Goal: Information Seeking & Learning: Check status

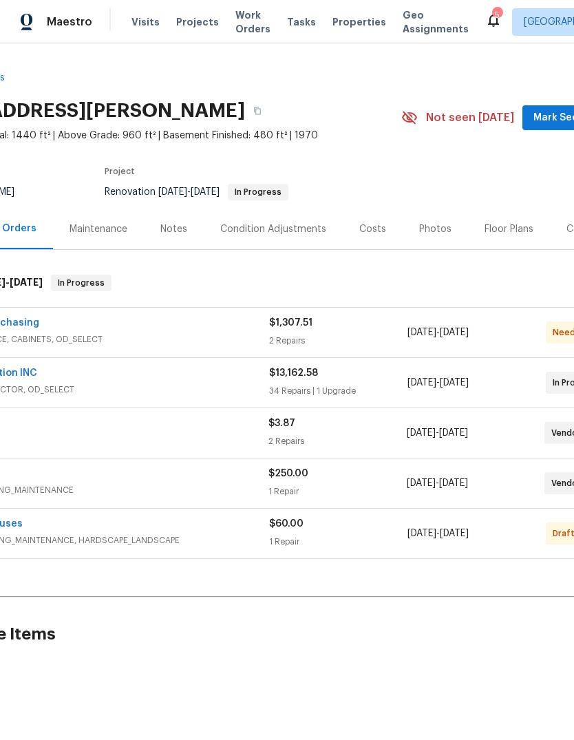
scroll to position [0, 101]
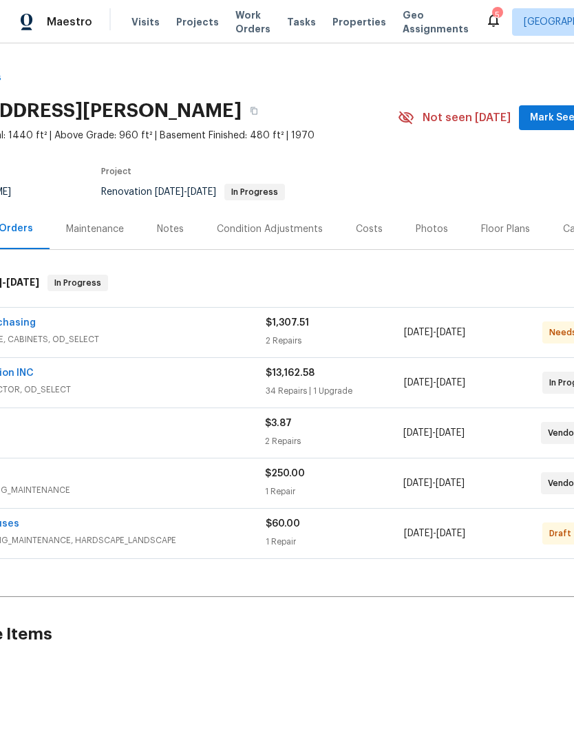
click at [553, 125] on span "Mark Seen" at bounding box center [555, 117] width 51 height 17
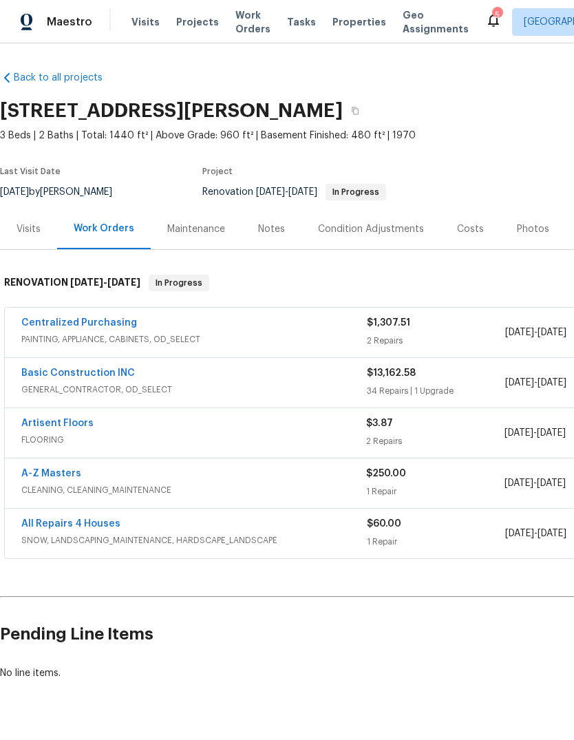
scroll to position [0, 0]
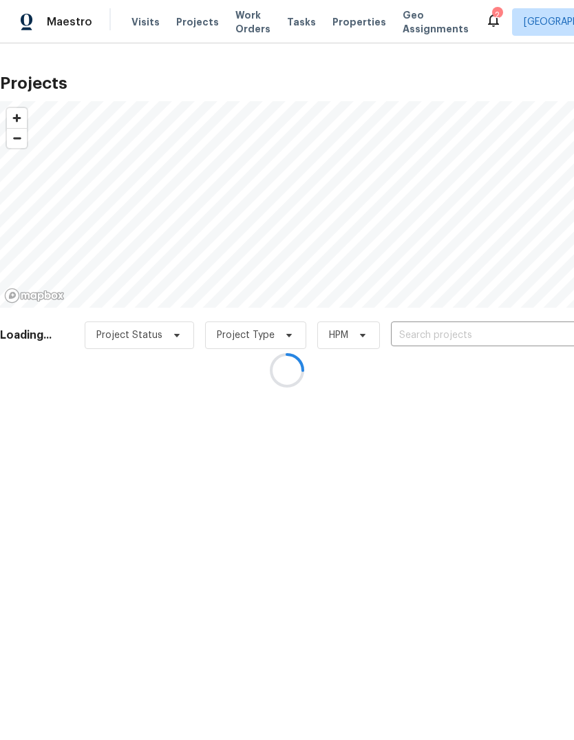
click at [487, 338] on div at bounding box center [287, 370] width 574 height 740
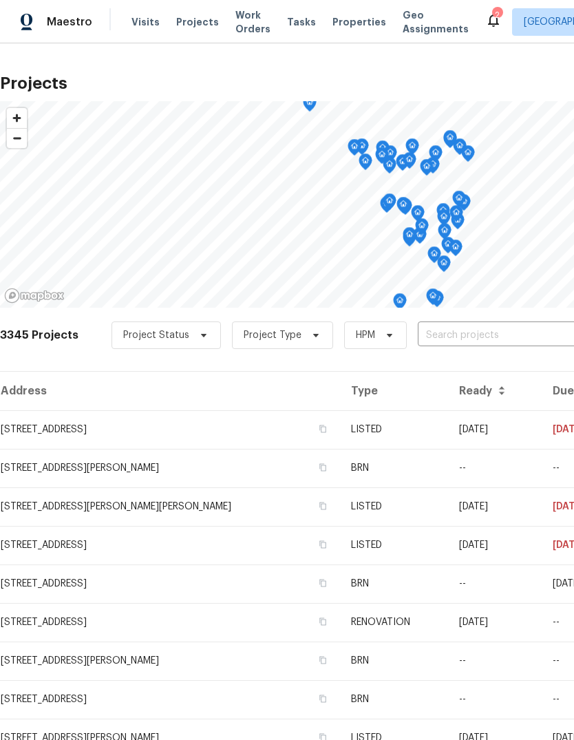
click at [493, 339] on input "text" at bounding box center [497, 335] width 158 height 21
type input "3940"
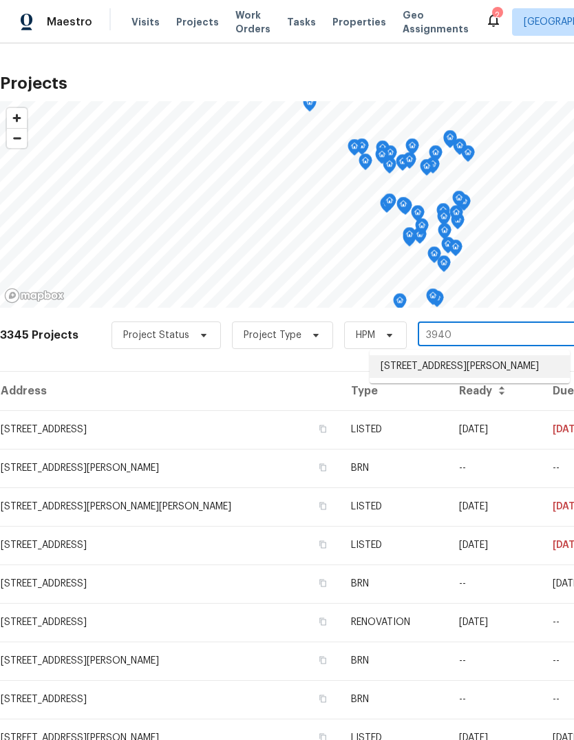
click at [531, 366] on li "[STREET_ADDRESS][PERSON_NAME]" at bounding box center [470, 366] width 200 height 23
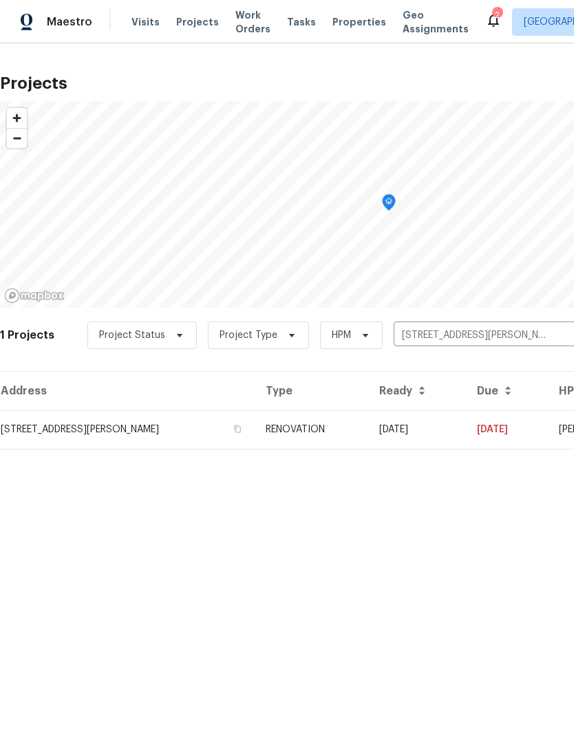
click at [425, 432] on td "[DATE]" at bounding box center [417, 429] width 98 height 39
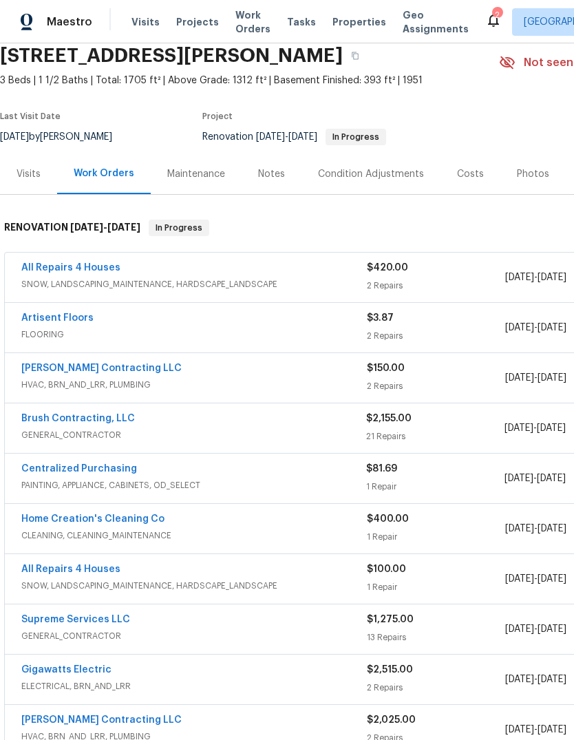
scroll to position [56, 0]
click at [105, 279] on span "SNOW, LANDSCAPING_MAINTENANCE, HARDSCAPE_LANDSCAPE" at bounding box center [193, 284] width 345 height 14
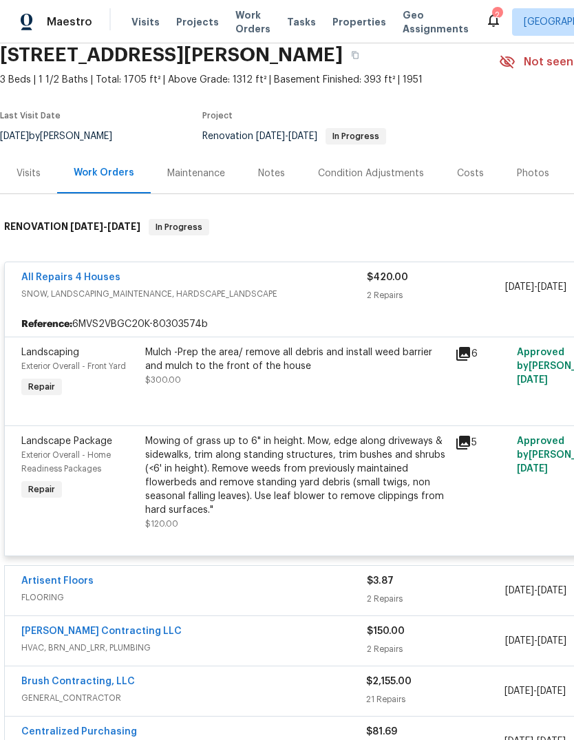
click at [103, 280] on link "All Repairs 4 Houses" at bounding box center [70, 277] width 99 height 10
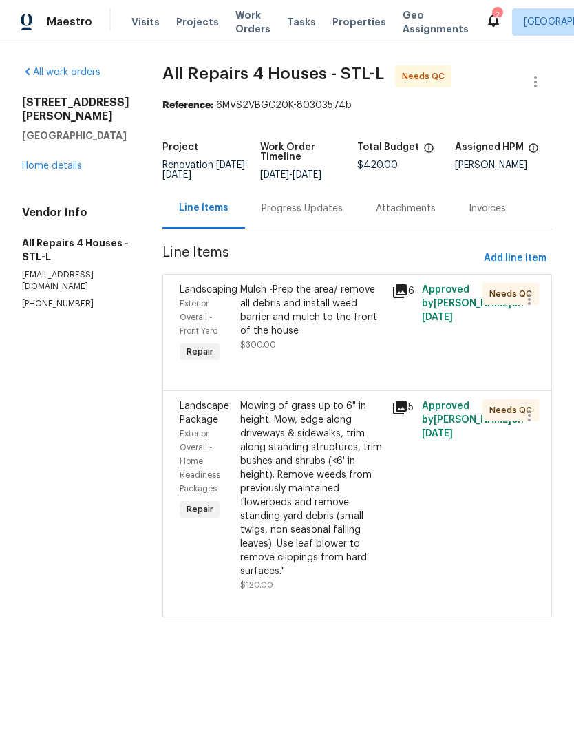
click at [336, 208] on div "Progress Updates" at bounding box center [301, 209] width 81 height 14
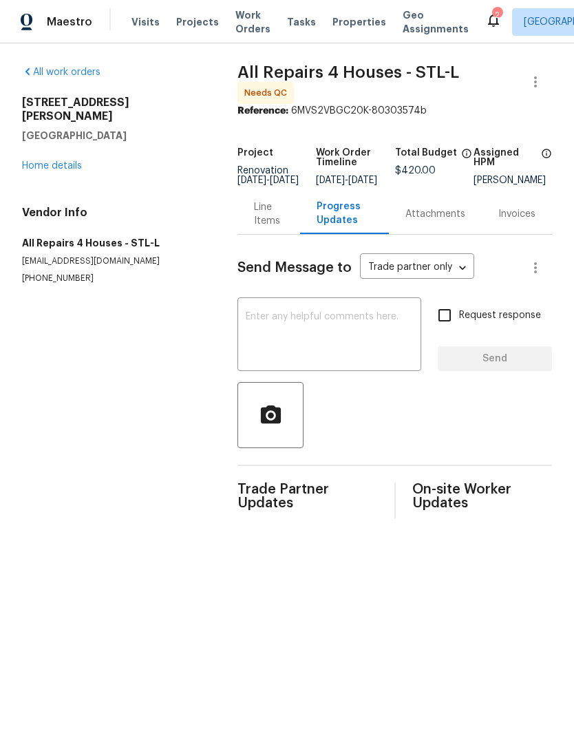
click at [267, 222] on div "Line Items" at bounding box center [269, 214] width 30 height 28
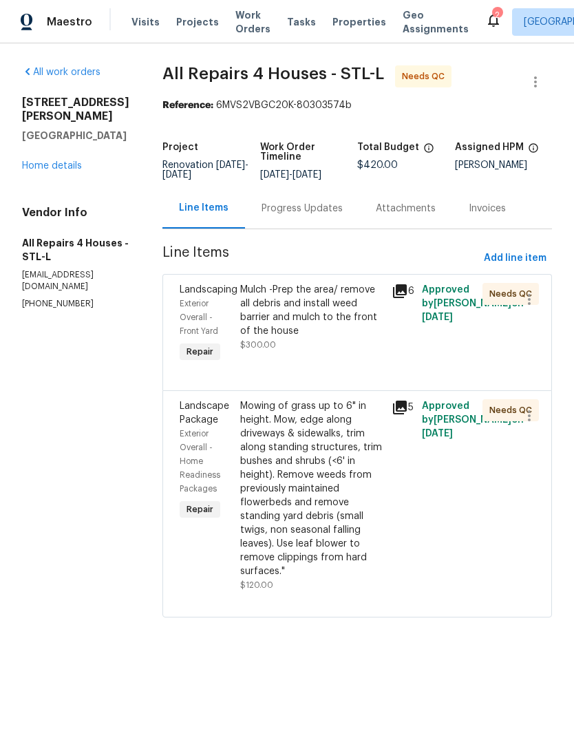
click at [407, 287] on icon at bounding box center [400, 291] width 14 height 14
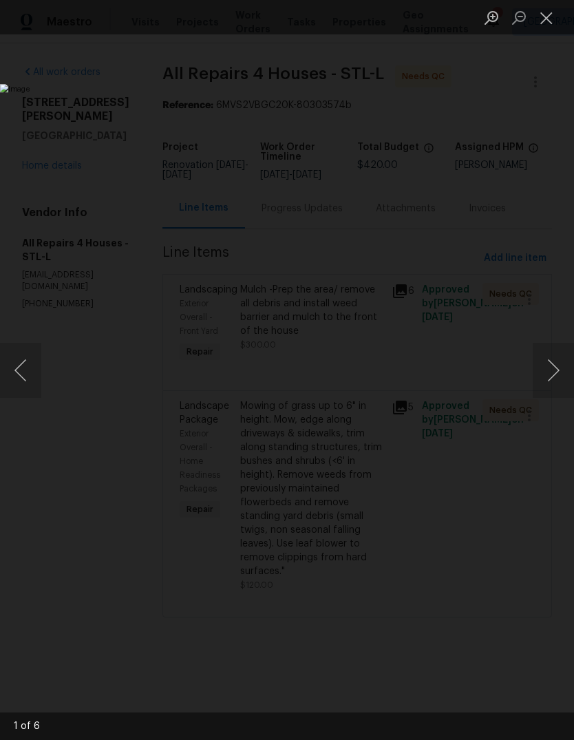
click at [556, 379] on button "Next image" at bounding box center [553, 370] width 41 height 55
click at [553, 379] on button "Next image" at bounding box center [553, 370] width 41 height 55
click at [549, 376] on button "Next image" at bounding box center [553, 370] width 41 height 55
click at [547, 376] on button "Next image" at bounding box center [553, 370] width 41 height 55
click at [546, 376] on button "Next image" at bounding box center [553, 370] width 41 height 55
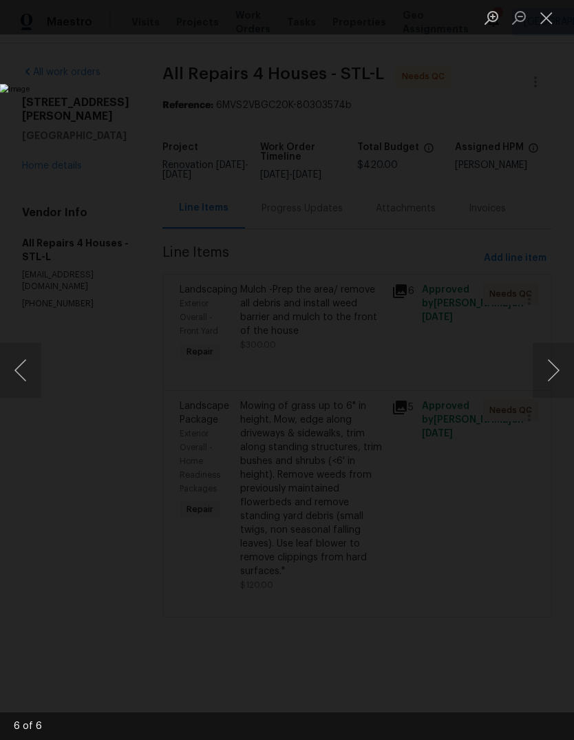
click at [546, 374] on button "Next image" at bounding box center [553, 370] width 41 height 55
click at [546, 373] on button "Next image" at bounding box center [553, 370] width 41 height 55
click at [537, 378] on button "Next image" at bounding box center [553, 370] width 41 height 55
click at [548, 376] on button "Next image" at bounding box center [553, 370] width 41 height 55
click at [535, 17] on button "Close lightbox" at bounding box center [547, 18] width 28 height 24
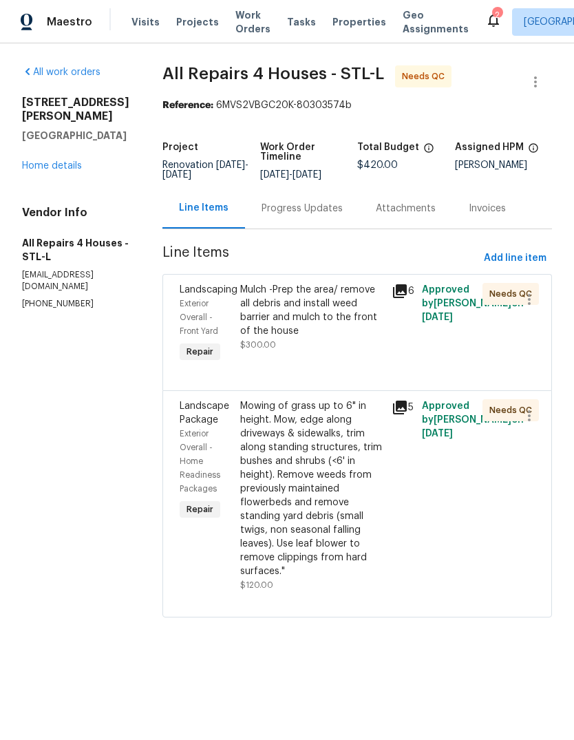
click at [407, 404] on icon at bounding box center [400, 407] width 14 height 14
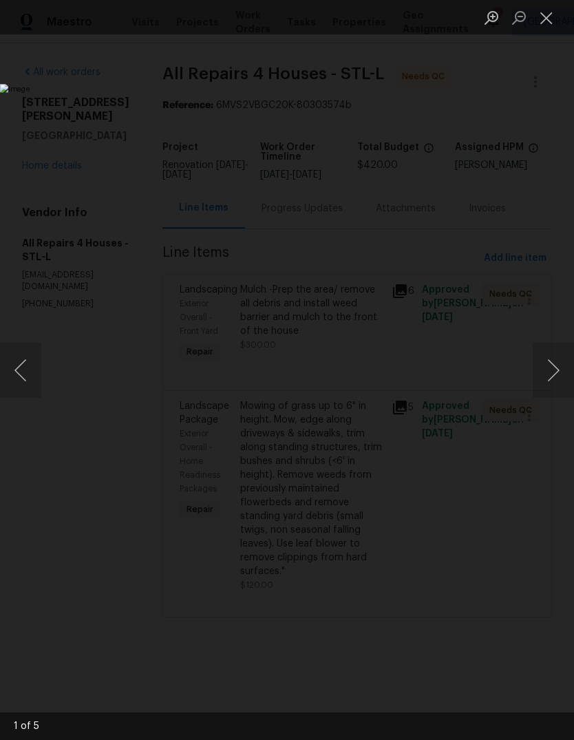
click at [552, 380] on button "Next image" at bounding box center [553, 370] width 41 height 55
click at [548, 378] on button "Next image" at bounding box center [553, 370] width 41 height 55
click at [549, 379] on button "Next image" at bounding box center [553, 370] width 41 height 55
click at [555, 381] on button "Next image" at bounding box center [553, 370] width 41 height 55
click at [555, 378] on button "Next image" at bounding box center [553, 370] width 41 height 55
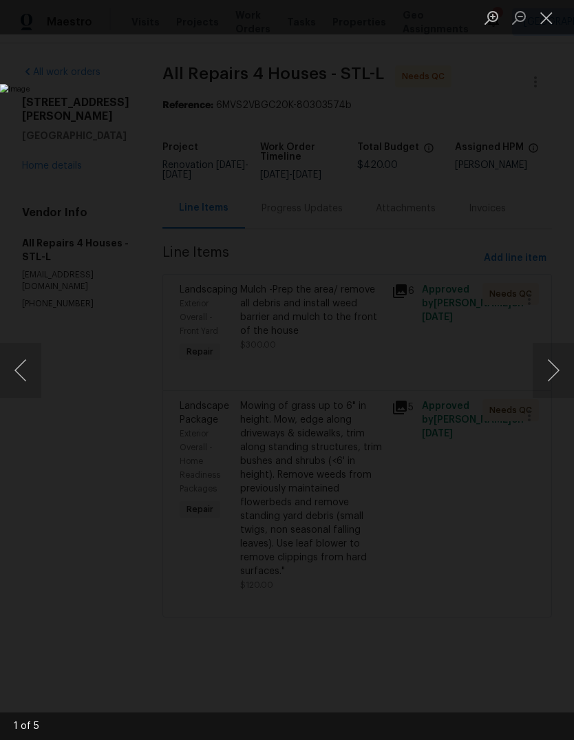
click at [546, 25] on button "Close lightbox" at bounding box center [547, 18] width 28 height 24
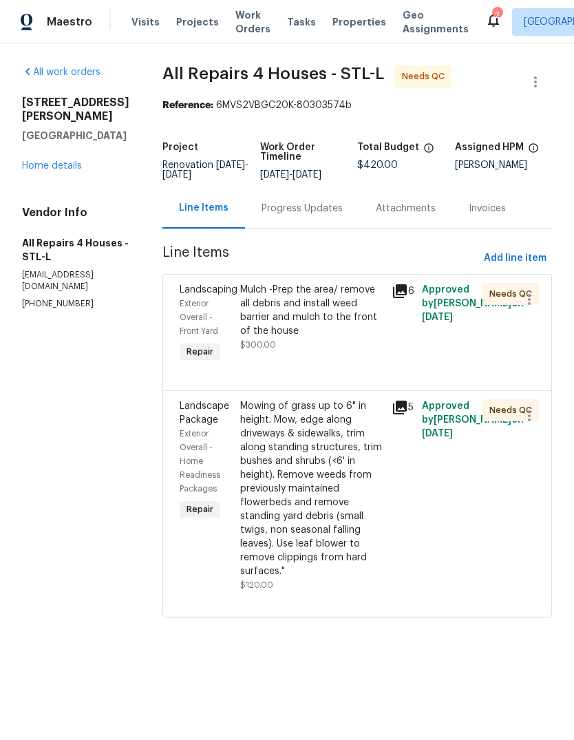
click at [72, 161] on link "Home details" at bounding box center [52, 166] width 60 height 10
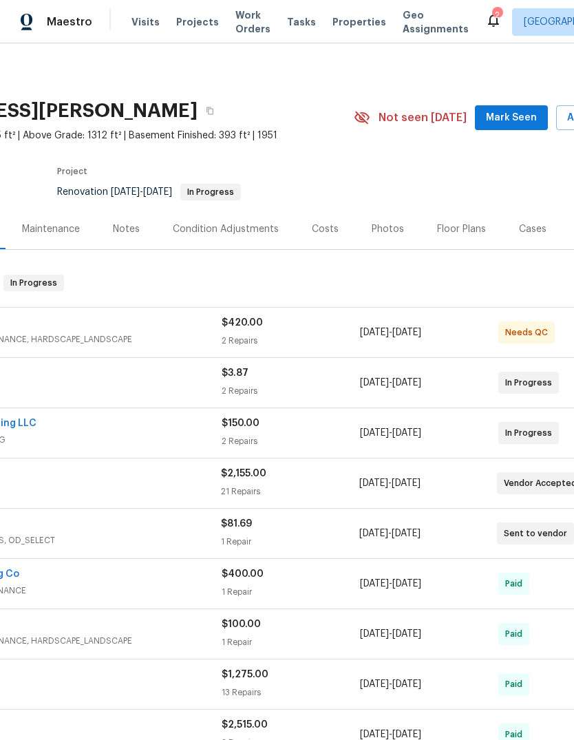
scroll to position [0, 144]
click at [534, 127] on button "Mark Seen" at bounding box center [512, 117] width 73 height 25
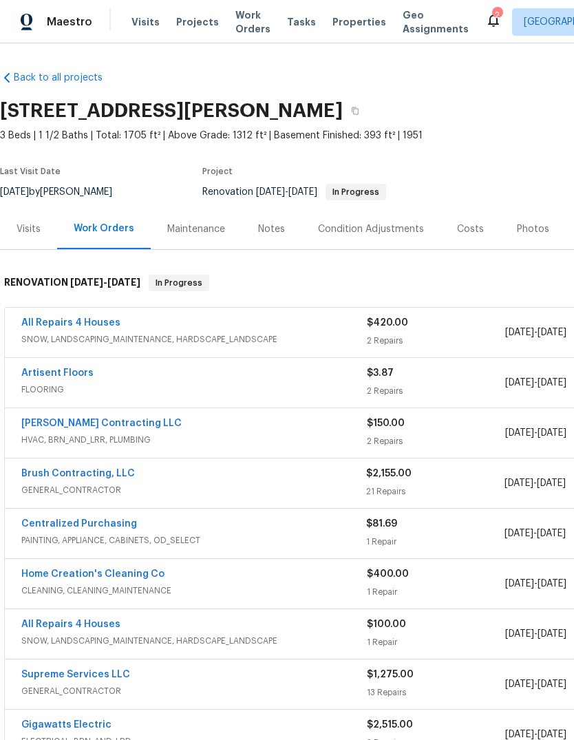
scroll to position [0, 0]
click at [365, 23] on span "Properties" at bounding box center [359, 22] width 54 height 14
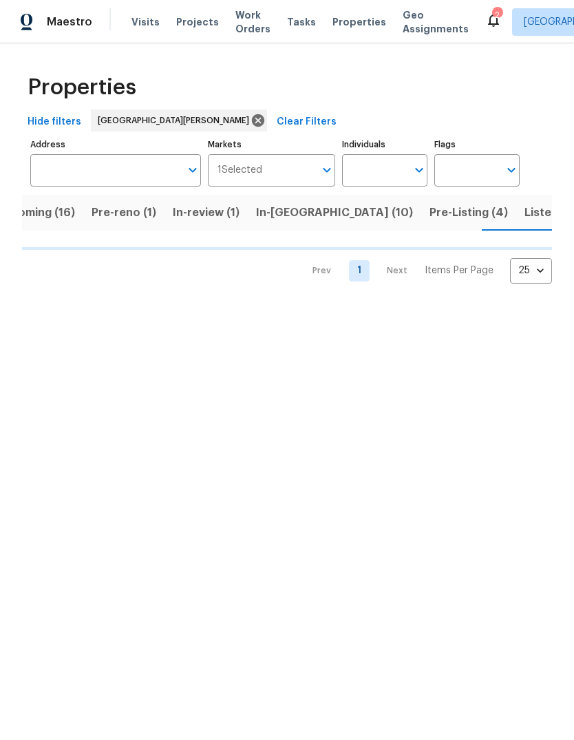
scroll to position [0, 36]
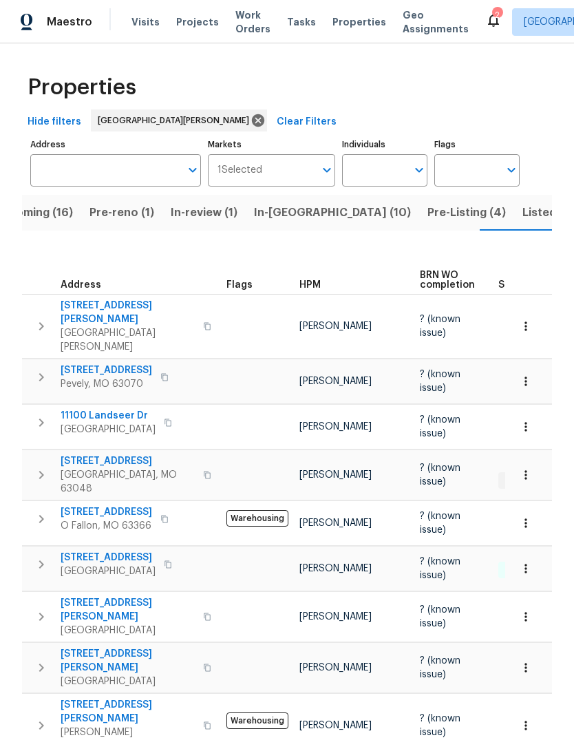
click at [427, 217] on span "Pre-Listing (4)" at bounding box center [466, 212] width 78 height 19
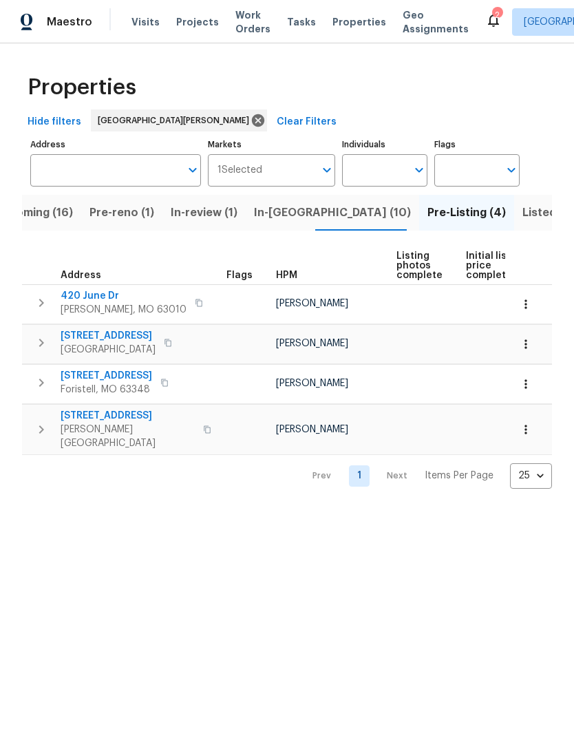
click at [131, 215] on span "Pre-reno (1)" at bounding box center [121, 212] width 65 height 19
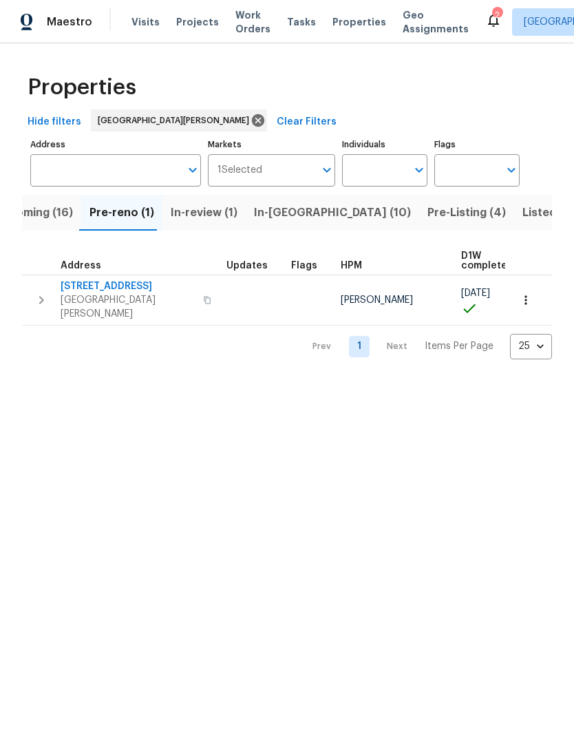
click at [70, 211] on span "Upcoming (16)" at bounding box center [33, 212] width 79 height 19
